Goal: Find specific page/section: Find specific page/section

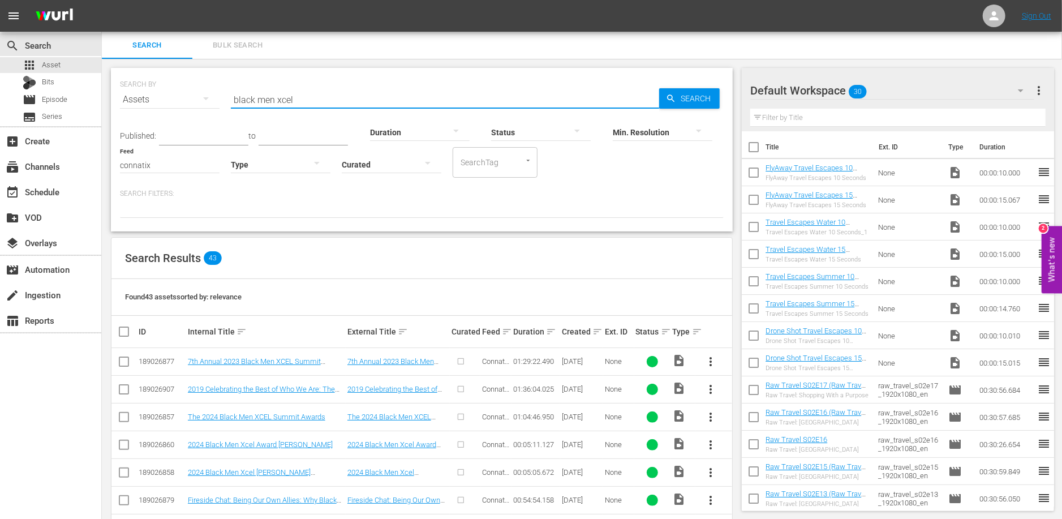
drag, startPoint x: 304, startPoint y: 97, endPoint x: 195, endPoint y: 97, distance: 109.8
click at [195, 97] on div "SEARCH BY Search By Assets Search ID, Title, Description, Keywords, or Category…" at bounding box center [422, 92] width 604 height 41
type input "connatix playlist"
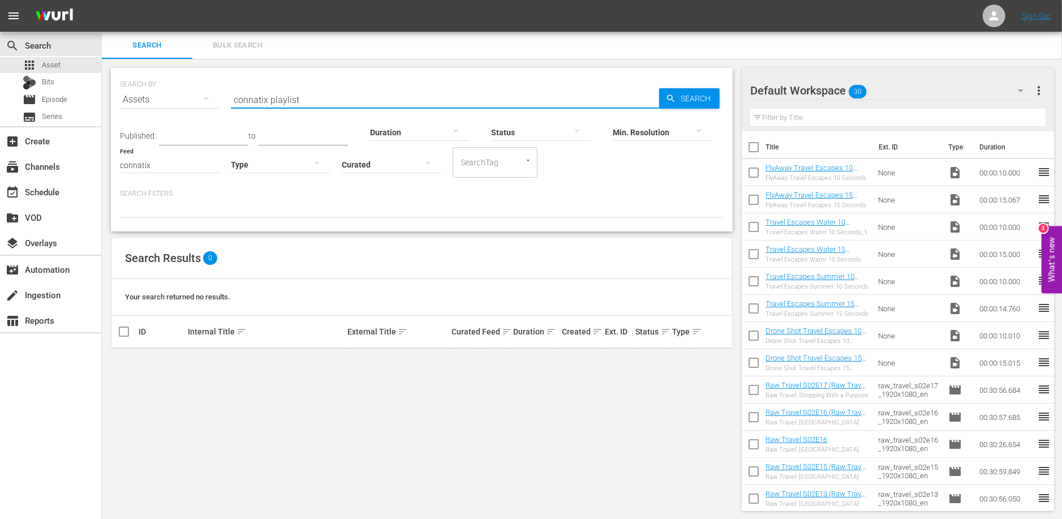
click at [268, 95] on input "connatix playlist" at bounding box center [445, 99] width 428 height 27
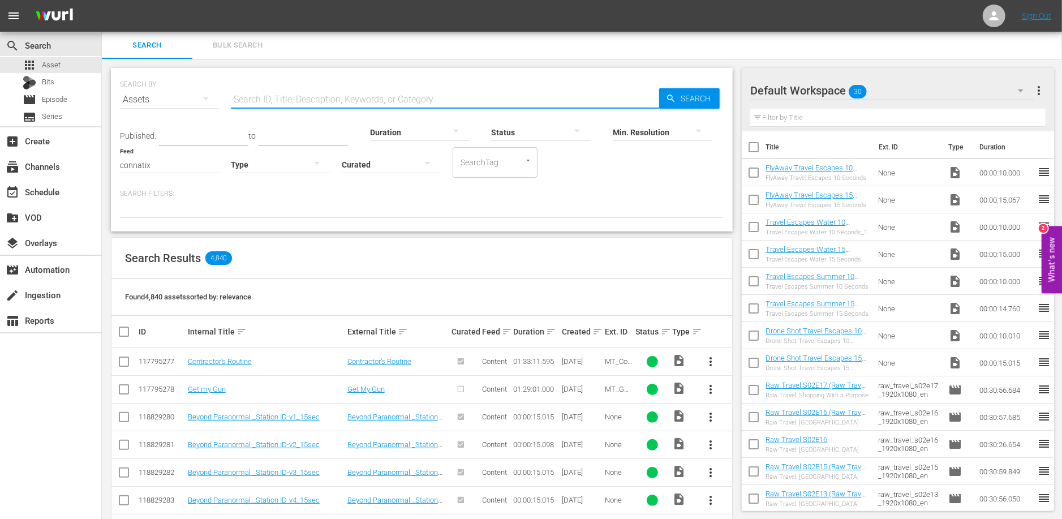
click at [523, 163] on div at bounding box center [523, 161] width 20 height 12
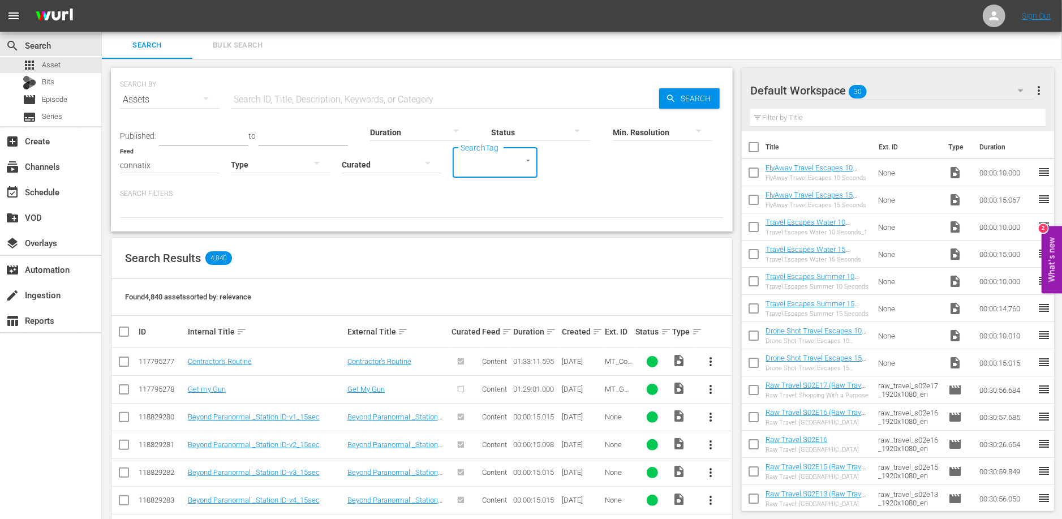
click at [523, 164] on div at bounding box center [523, 161] width 20 height 12
click at [171, 100] on div "Assets" at bounding box center [170, 100] width 100 height 32
click at [162, 135] on div "Channels" at bounding box center [156, 139] width 45 height 18
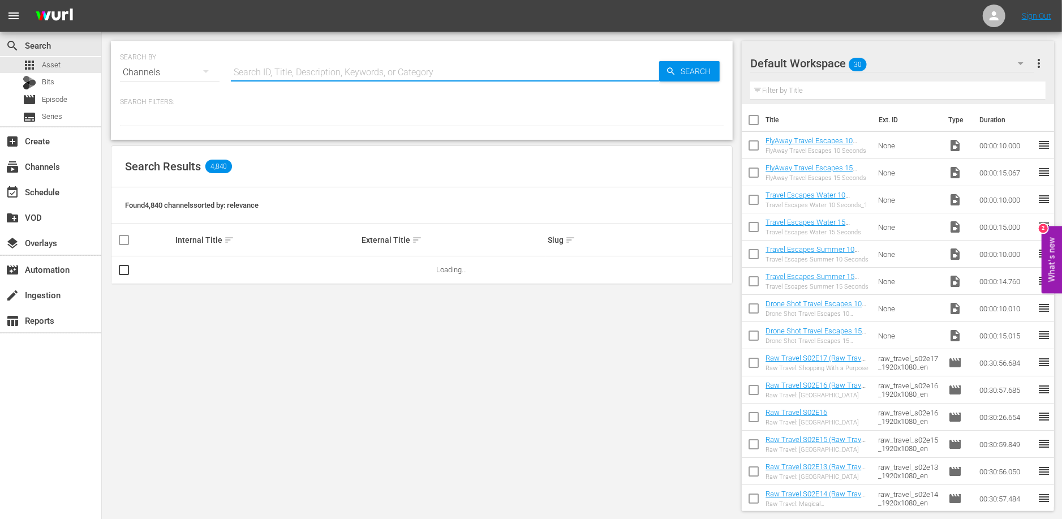
click at [255, 71] on input "text" at bounding box center [445, 72] width 428 height 27
type input "black enterprise"
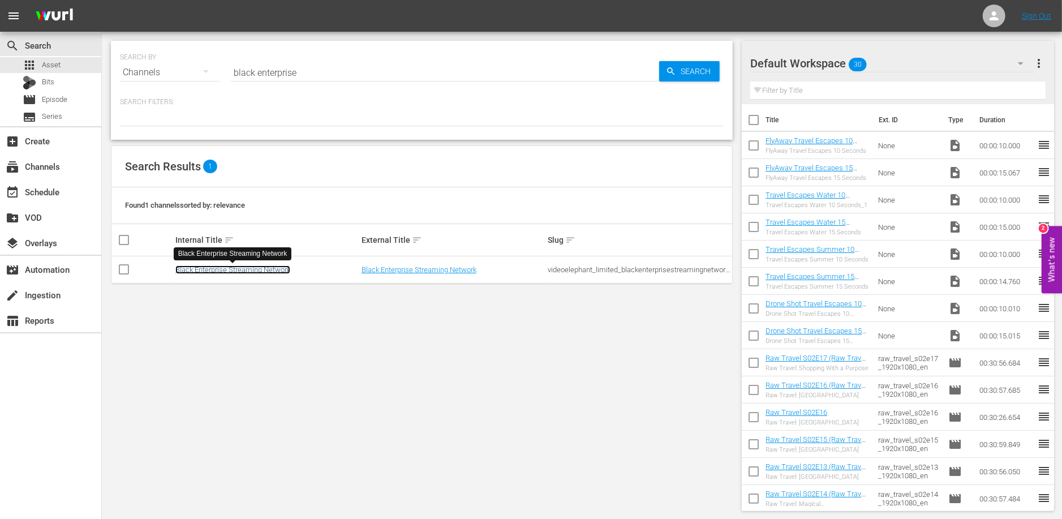
click at [239, 268] on link "Black Enterprise Streaming Network" at bounding box center [232, 269] width 115 height 8
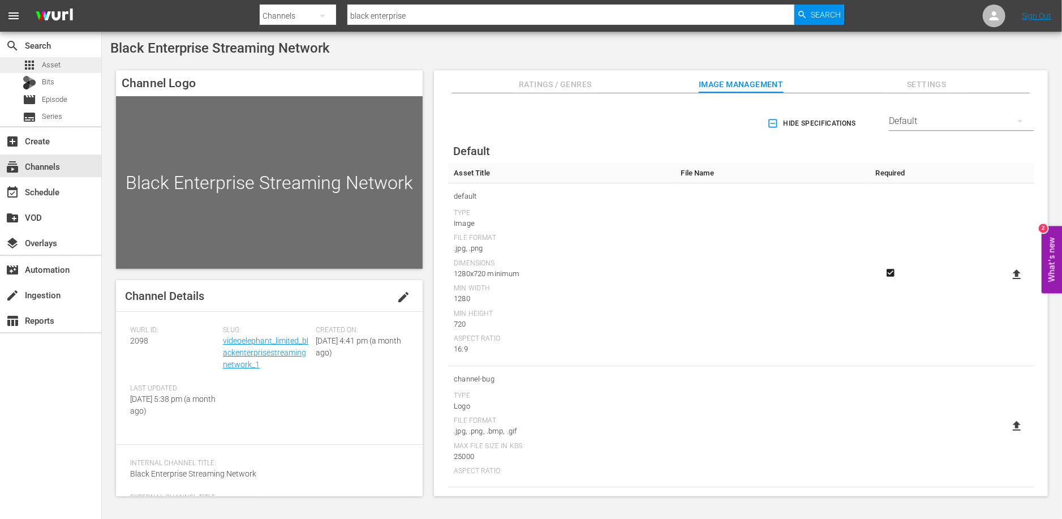
click at [63, 72] on div "apps Asset" at bounding box center [50, 65] width 101 height 16
